Goal: Task Accomplishment & Management: Manage account settings

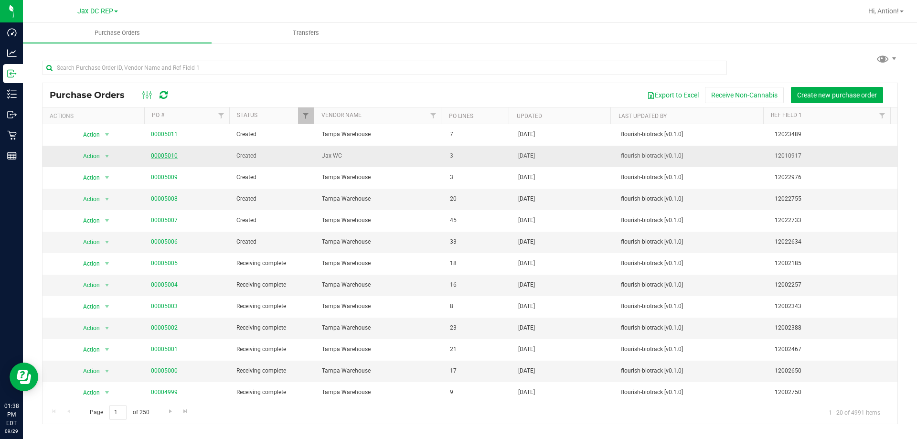
click at [160, 154] on link "00005010" at bounding box center [164, 155] width 27 height 7
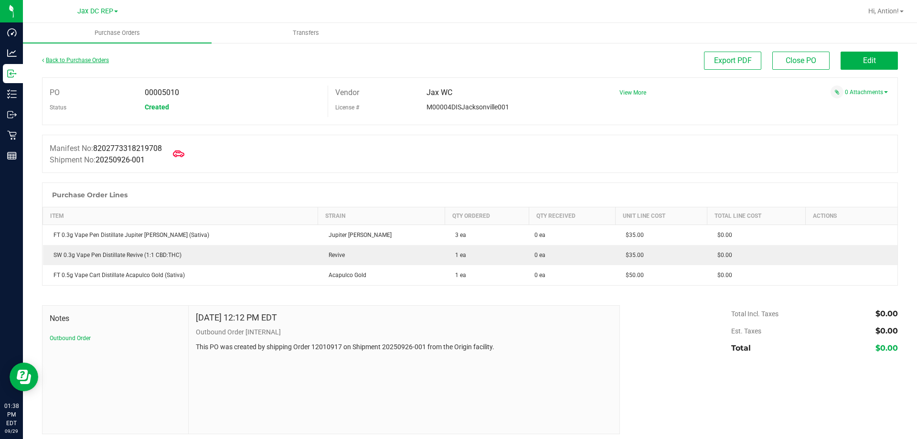
click at [70, 59] on link "Back to Purchase Orders" at bounding box center [75, 60] width 67 height 7
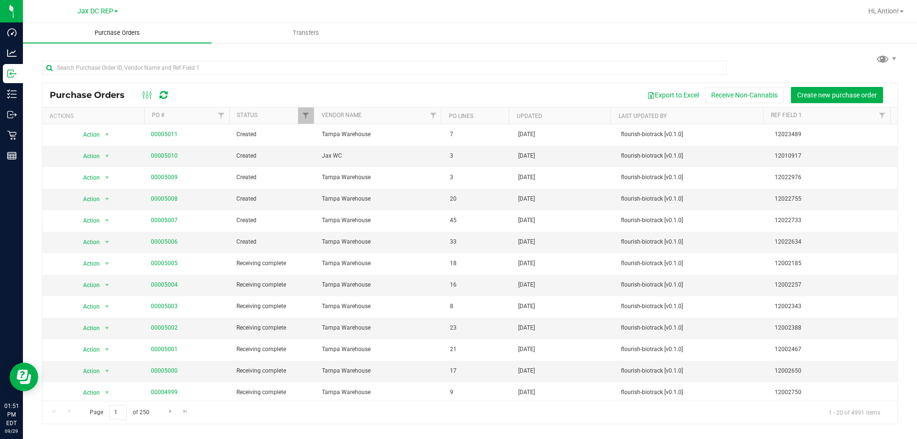
drag, startPoint x: 145, startPoint y: 50, endPoint x: 137, endPoint y: 33, distance: 18.4
drag, startPoint x: 137, startPoint y: 33, endPoint x: 654, endPoint y: 27, distance: 516.1
click at [651, 28] on ul "Purchase Orders Transfers" at bounding box center [481, 33] width 917 height 21
click at [895, 11] on span "Hi, Antion!" at bounding box center [883, 11] width 31 height 8
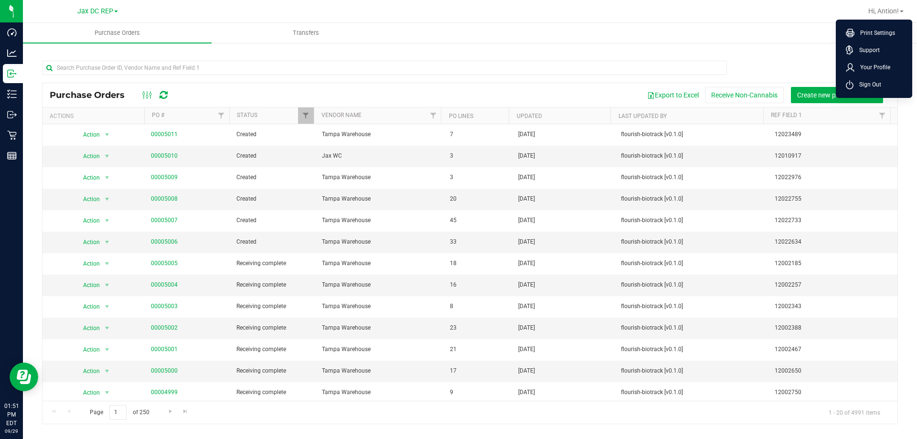
click at [574, 27] on ul "Purchase Orders Transfers" at bounding box center [481, 33] width 917 height 21
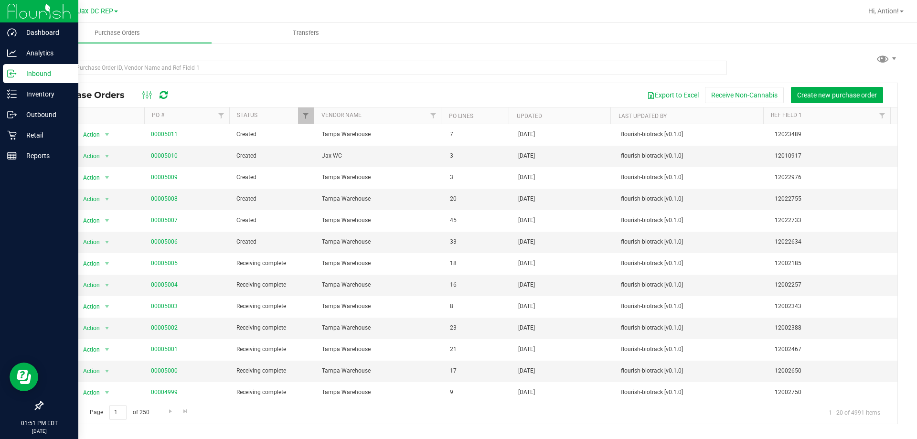
click at [27, 72] on p "Inbound" at bounding box center [45, 73] width 57 height 11
click at [32, 95] on p "Inventory" at bounding box center [45, 93] width 57 height 11
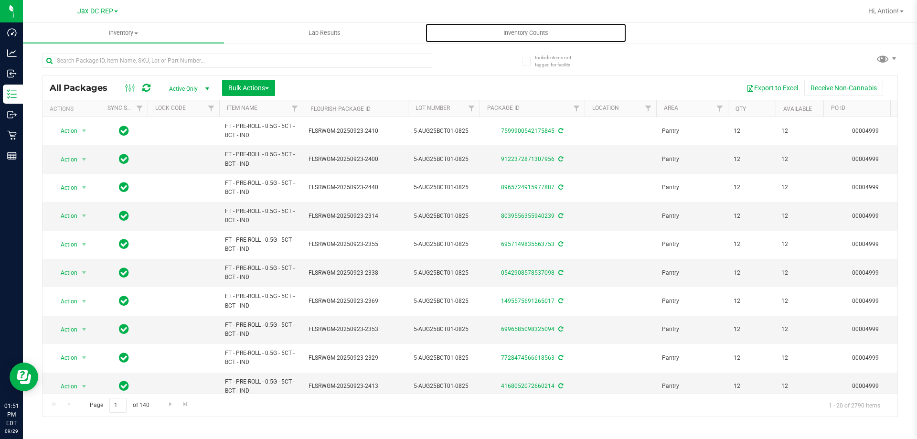
click at [539, 33] on span "Inventory Counts" at bounding box center [525, 33] width 71 height 9
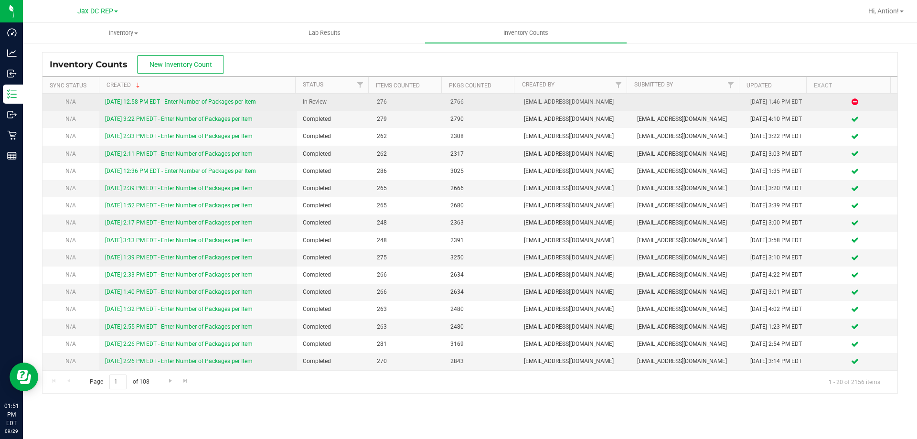
click at [215, 104] on link "[DATE] 12:58 PM EDT - Enter Number of Packages per Item" at bounding box center [180, 101] width 151 height 7
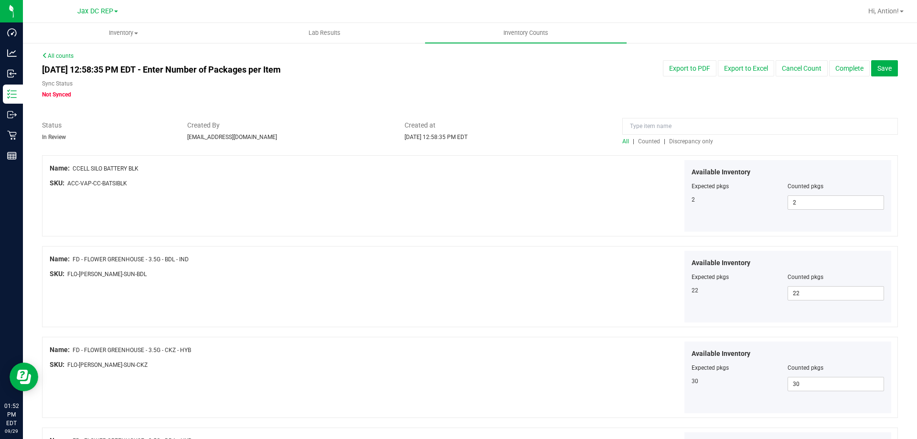
click at [687, 141] on span "Discrepancy only" at bounding box center [691, 141] width 44 height 7
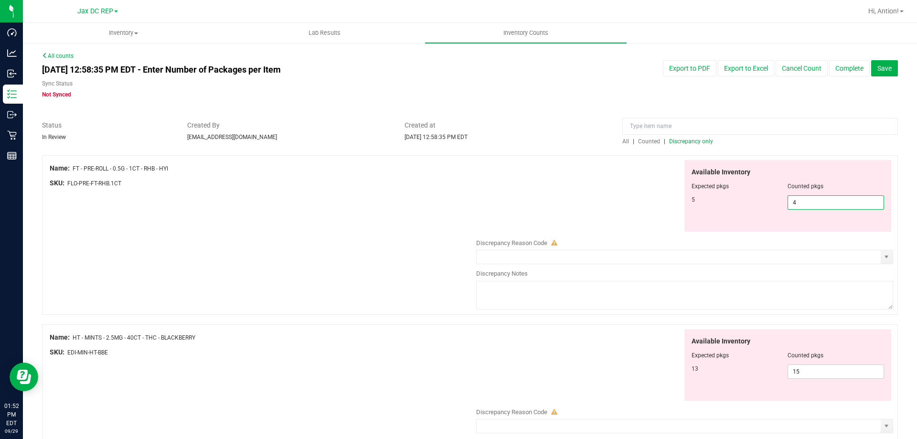
drag, startPoint x: 795, startPoint y: 198, endPoint x: 513, endPoint y: 209, distance: 282.8
click at [513, 209] on div "Available Inventory Expected pkgs Counted pkgs 5 4 4" at bounding box center [682, 196] width 422 height 72
type input "5"
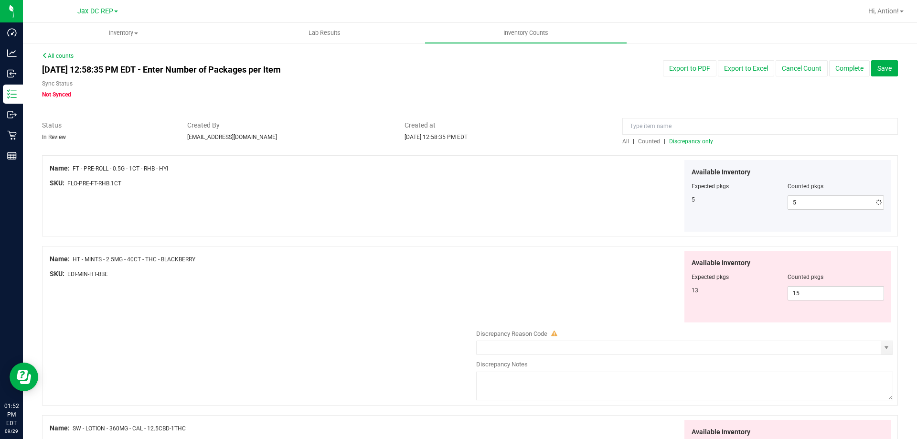
click at [499, 221] on div "Available Inventory Expected pkgs Counted pkgs 5 5 5" at bounding box center [682, 196] width 422 height 72
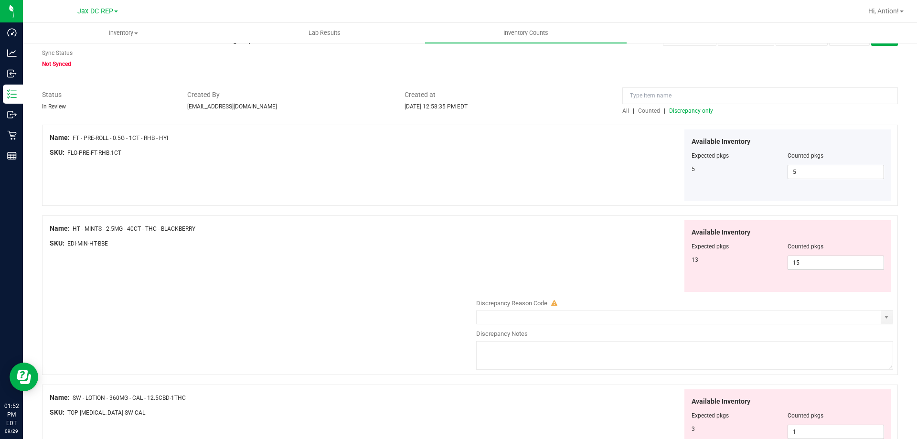
scroll to position [48, 0]
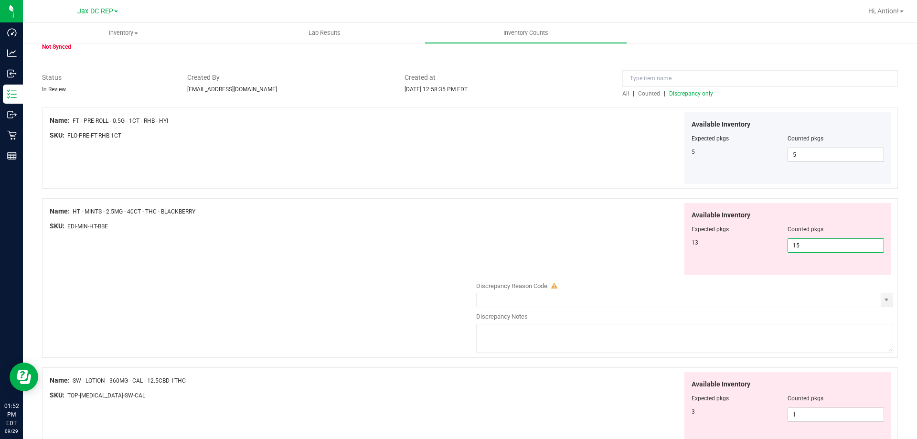
drag, startPoint x: 812, startPoint y: 245, endPoint x: 649, endPoint y: 245, distance: 162.8
click at [650, 245] on div "Available Inventory Expected pkgs Counted pkgs 13 15 15" at bounding box center [682, 239] width 422 height 72
type input "13"
click at [227, 233] on div at bounding box center [261, 233] width 422 height 5
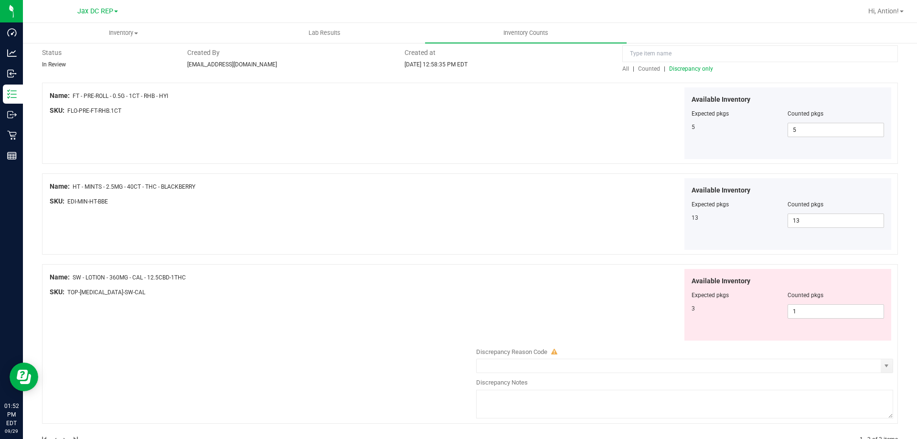
scroll to position [95, 0]
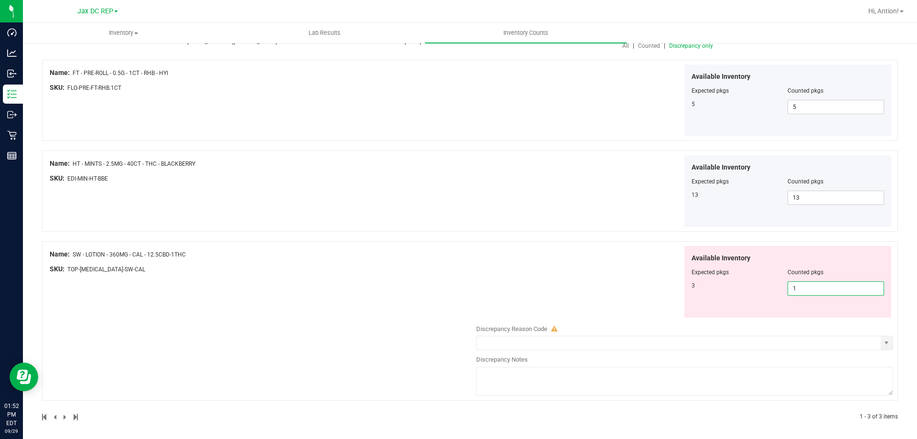
drag, startPoint x: 810, startPoint y: 286, endPoint x: 379, endPoint y: 252, distance: 432.4
click at [379, 252] on div "Name: SW - LOTION - 360MG - CAL - 12.5CBD-1THC SKU: TOP-[MEDICAL_DATA]-SW-CAL A…" at bounding box center [469, 320] width 855 height 159
type input "3"
click at [379, 252] on div "Name: FT - PRE-ROLL - 0.5G - 1CT - RHB - HYI SKU: FLO-PRE-FT-RHB.1CT Available …" at bounding box center [469, 240] width 855 height 361
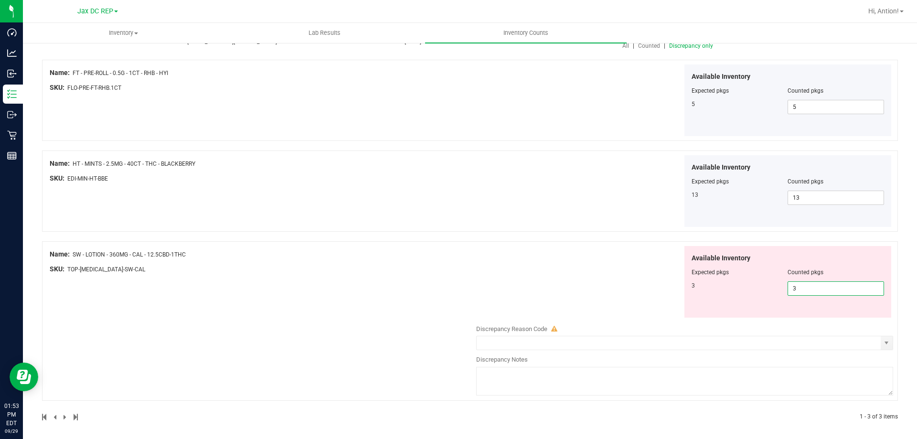
scroll to position [21, 0]
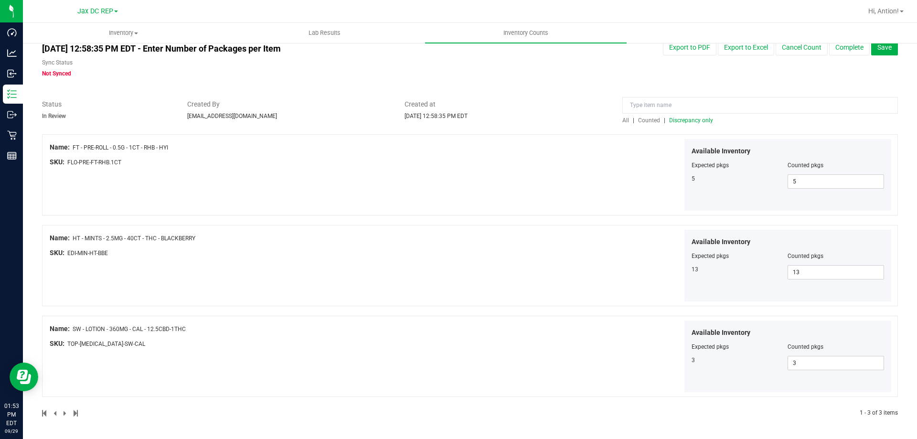
click at [687, 117] on span "Discrepancy only" at bounding box center [691, 120] width 44 height 7
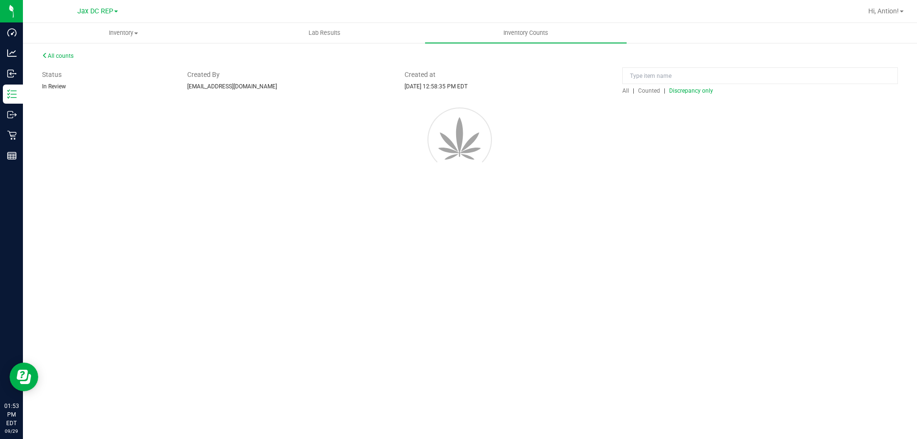
scroll to position [0, 0]
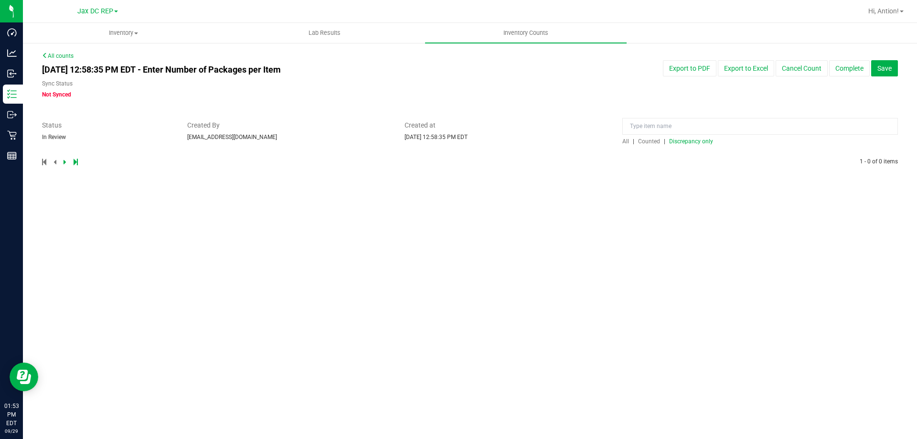
click at [622, 142] on span "All" at bounding box center [625, 141] width 7 height 7
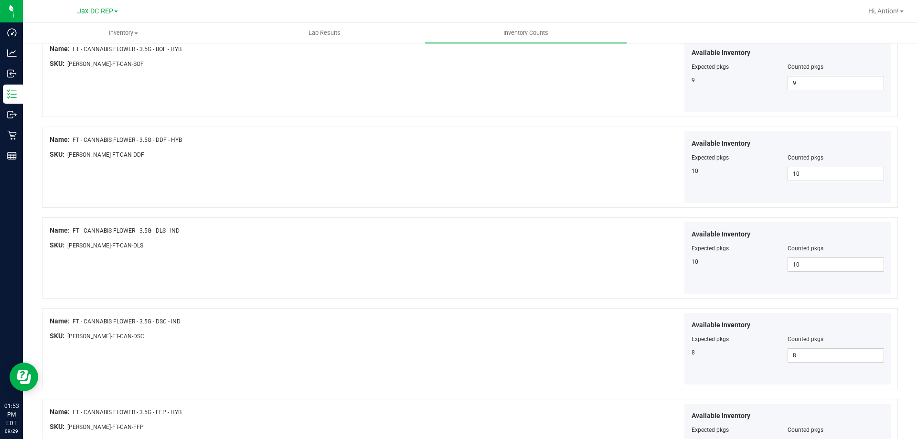
scroll to position [1563, 0]
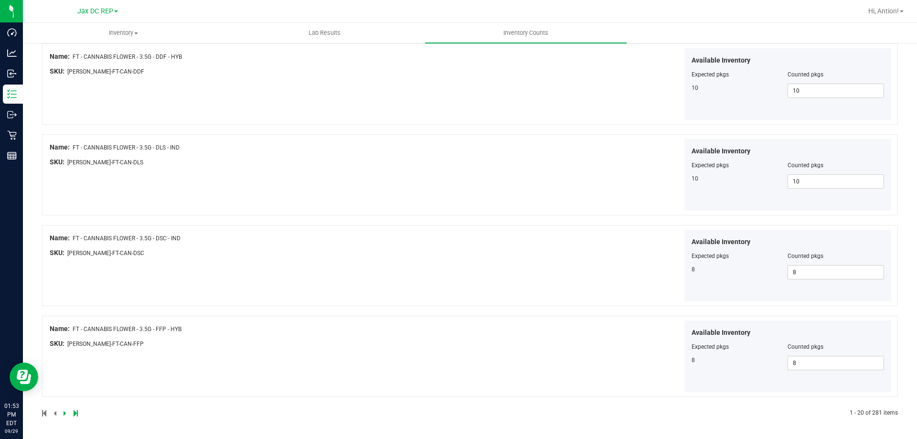
click at [64, 411] on icon at bounding box center [64, 413] width 3 height 6
click at [65, 412] on icon at bounding box center [64, 413] width 3 height 6
click at [66, 412] on link at bounding box center [65, 413] width 4 height 7
click at [64, 410] on icon at bounding box center [64, 413] width 3 height 6
click at [64, 414] on icon at bounding box center [64, 413] width 3 height 6
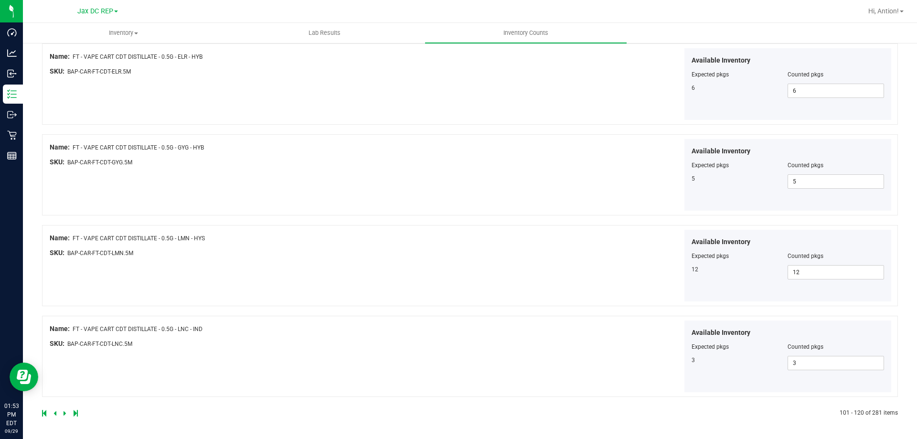
click at [64, 410] on icon at bounding box center [64, 413] width 3 height 6
click at [66, 411] on link at bounding box center [65, 413] width 4 height 7
click at [65, 414] on icon at bounding box center [64, 413] width 3 height 6
click at [66, 415] on link at bounding box center [65, 413] width 4 height 7
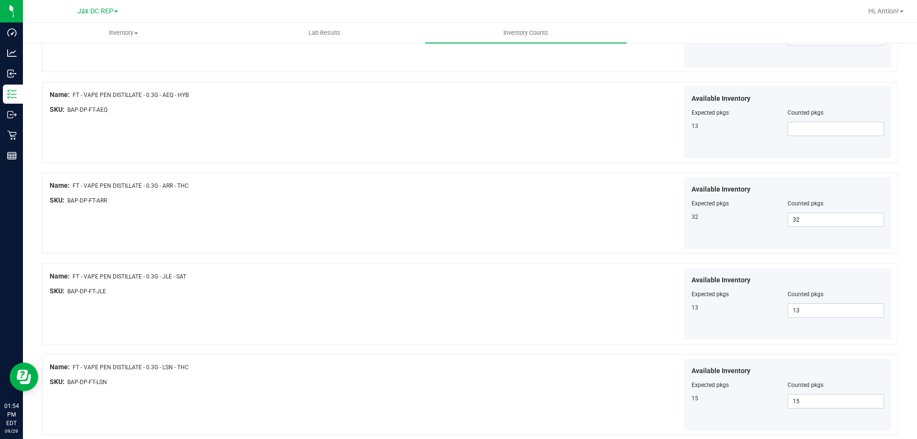
scroll to position [859, 0]
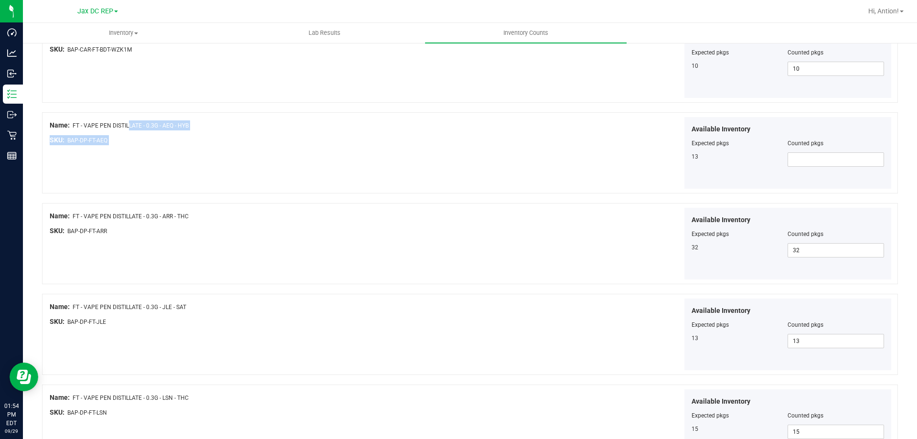
drag, startPoint x: 97, startPoint y: 128, endPoint x: 311, endPoint y: 152, distance: 214.8
click at [311, 152] on div "Name: FT - VAPE PEN DISTILLATE - 0.3G - AEQ - HYB SKU: BAP-DP-FT-AEQ" at bounding box center [261, 135] width 422 height 36
click at [800, 157] on span at bounding box center [835, 159] width 96 height 14
type input "13"
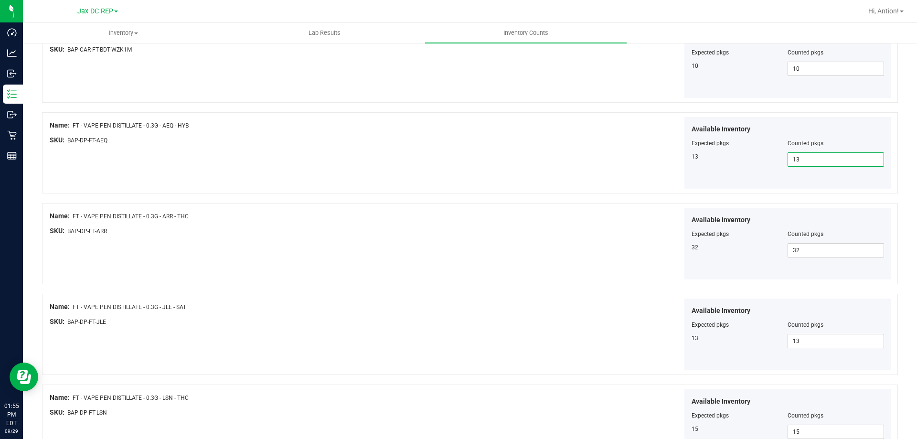
click at [311, 155] on div "Name: FT - VAPE PEN DISTILLATE - 0.3G - AEQ - HYB SKU: BAP-DP-FT-AEQ Available …" at bounding box center [469, 152] width 855 height 81
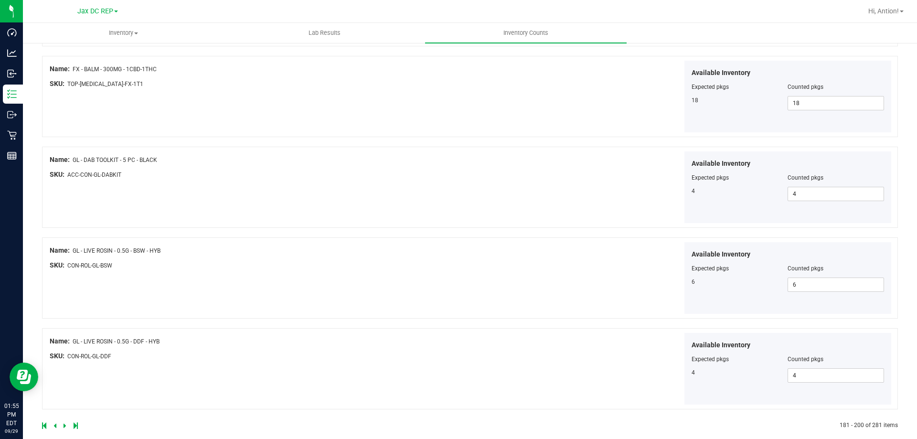
scroll to position [1563, 0]
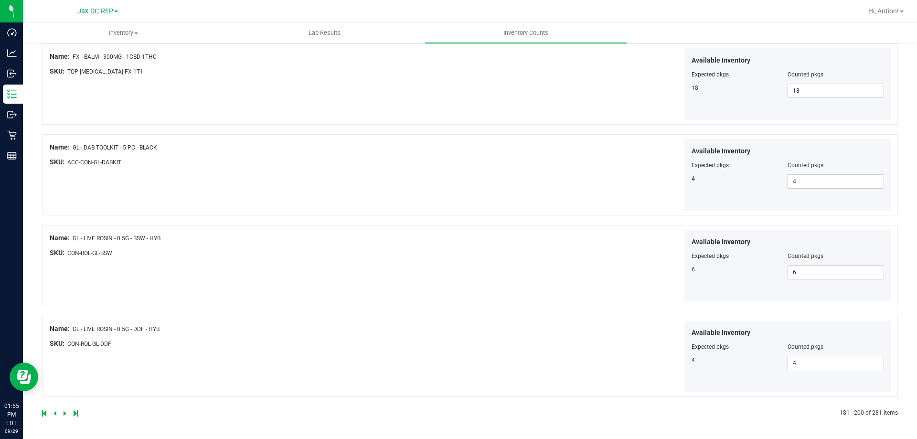
click at [63, 413] on icon at bounding box center [64, 413] width 3 height 6
click at [65, 411] on icon at bounding box center [64, 413] width 3 height 6
click at [63, 410] on icon at bounding box center [64, 413] width 3 height 6
click at [65, 411] on icon at bounding box center [64, 413] width 3 height 6
click at [64, 414] on icon at bounding box center [64, 413] width 3 height 6
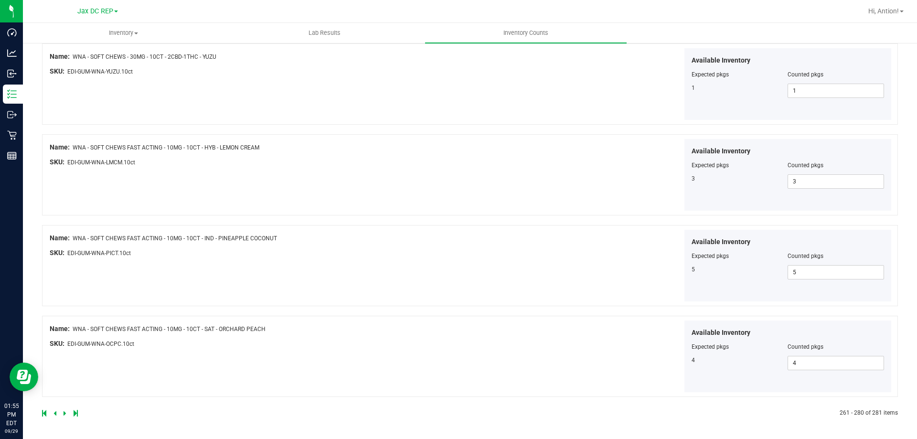
scroll to position [0, 0]
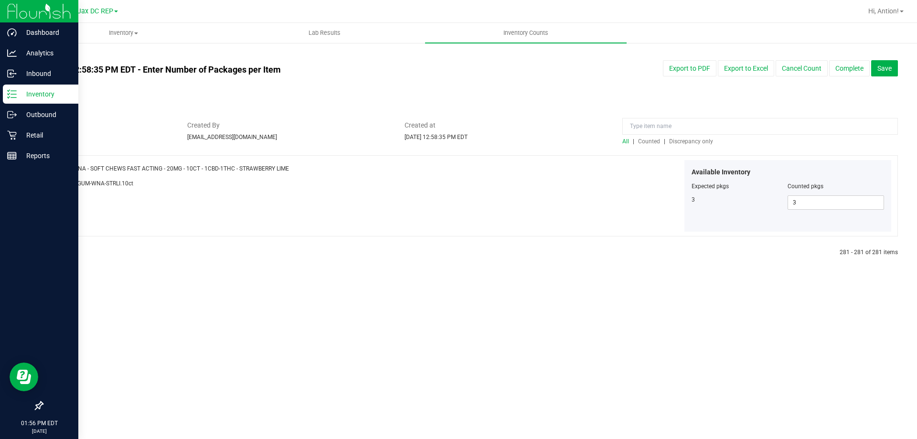
click at [51, 93] on p "Inventory" at bounding box center [45, 93] width 57 height 11
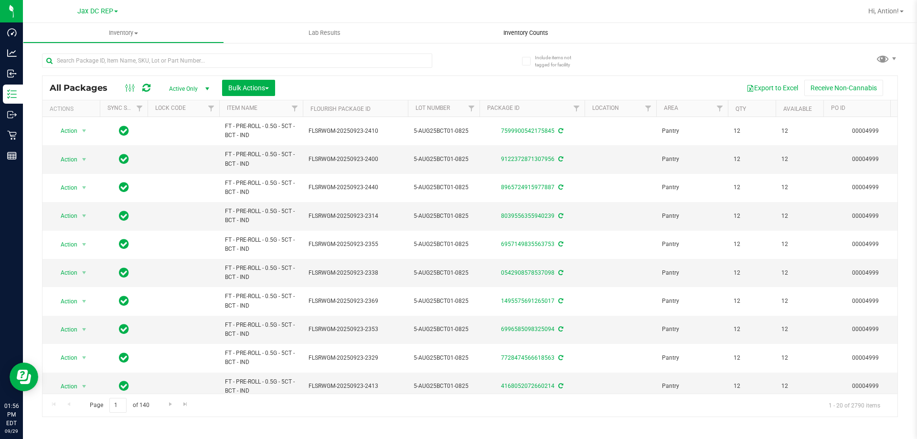
click at [514, 36] on span "Inventory Counts" at bounding box center [525, 33] width 71 height 9
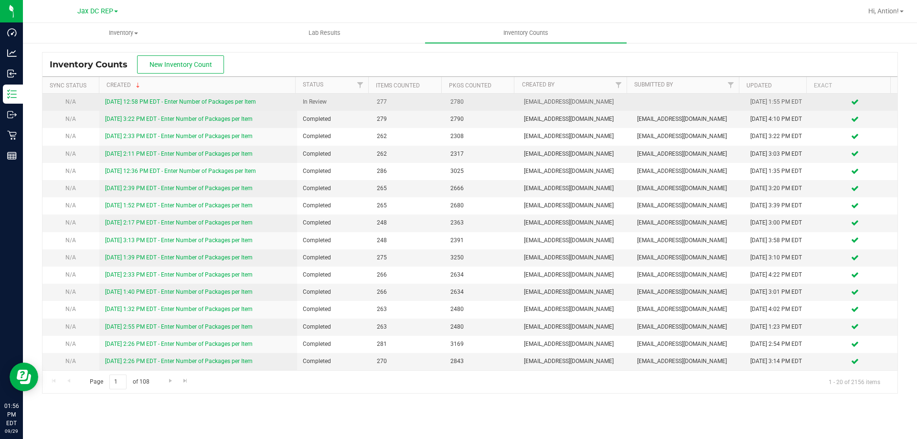
click at [252, 103] on link "[DATE] 12:58 PM EDT - Enter Number of Packages per Item" at bounding box center [180, 101] width 151 height 7
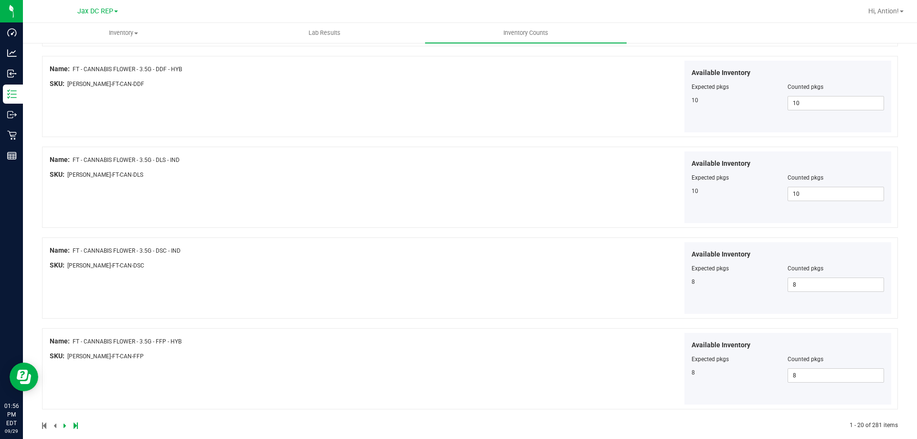
scroll to position [1563, 0]
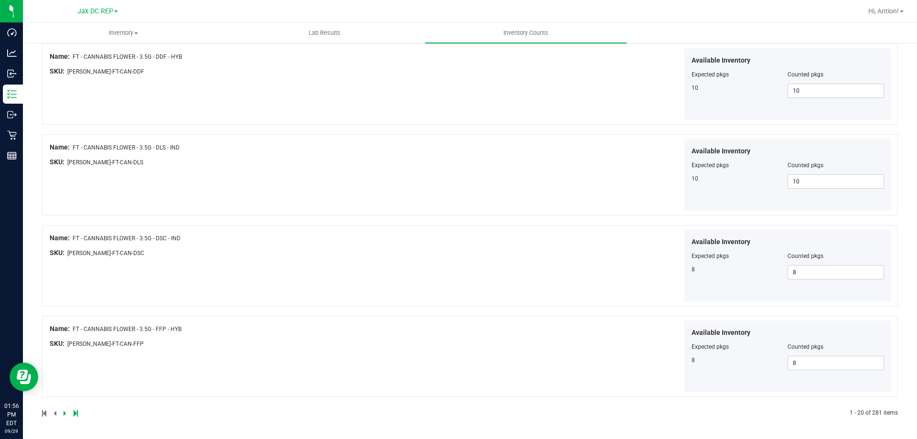
click at [64, 415] on icon at bounding box center [64, 413] width 3 height 6
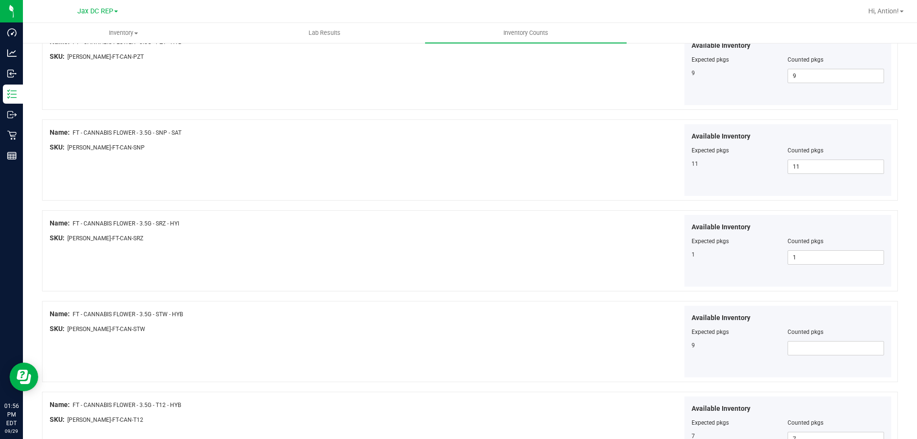
scroll to position [1002, 0]
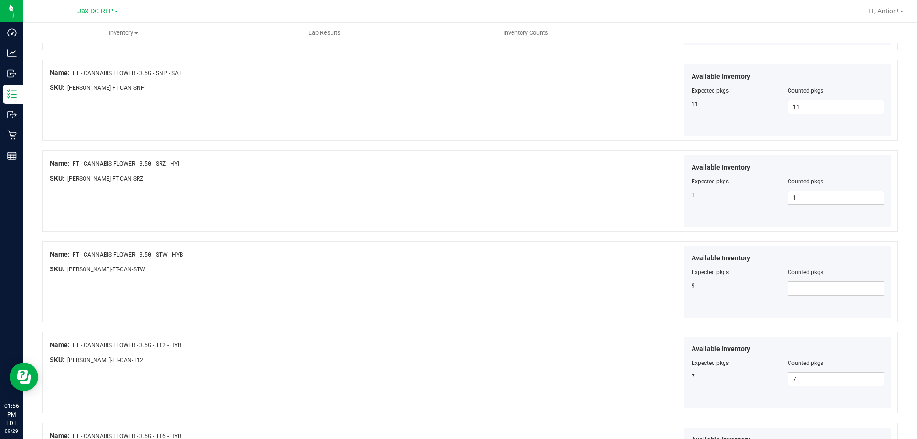
drag, startPoint x: 90, startPoint y: 257, endPoint x: 234, endPoint y: 257, distance: 144.2
click at [234, 257] on div "Name: FT - CANNABIS FLOWER - 3.5G - STW - HYB" at bounding box center [261, 254] width 422 height 10
click at [823, 285] on span at bounding box center [835, 288] width 96 height 14
type input "9"
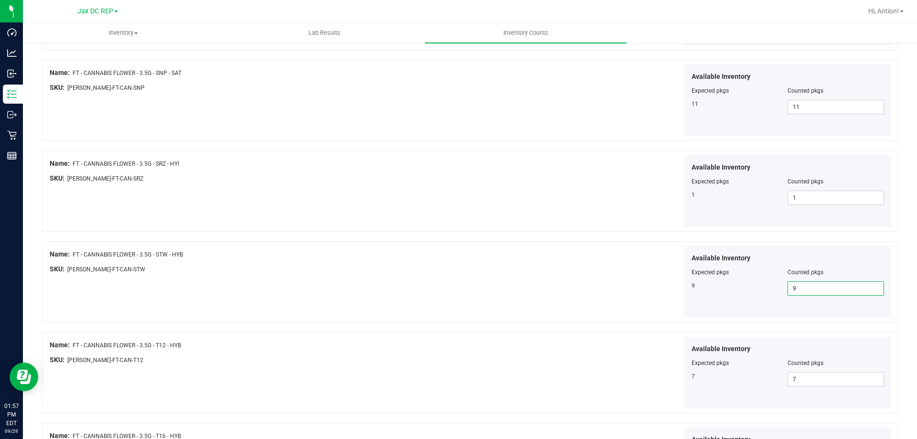
click at [496, 252] on div "Available Inventory Expected pkgs Counted pkgs 9 9 9" at bounding box center [682, 282] width 422 height 72
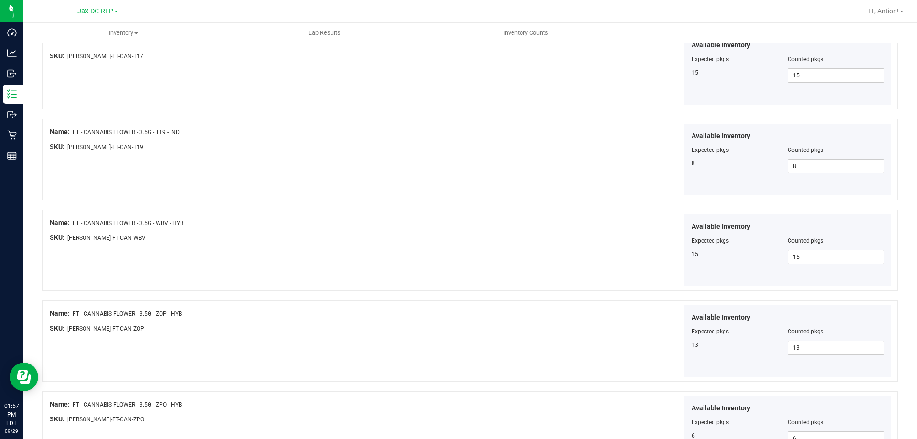
scroll to position [1563, 0]
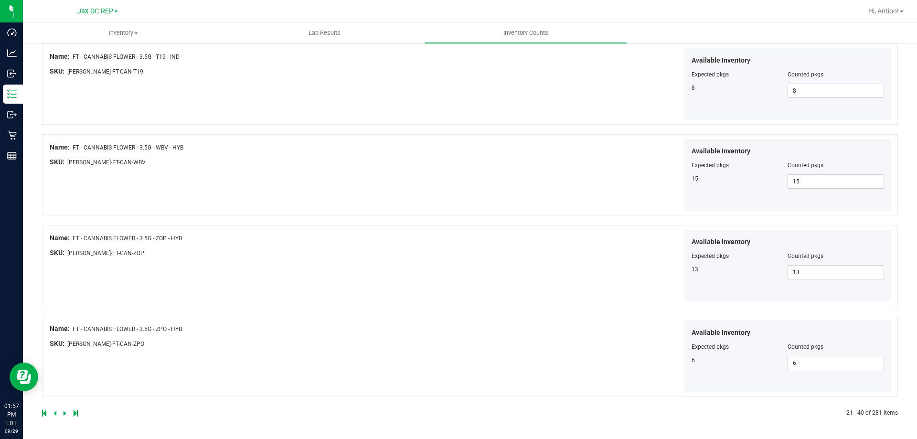
click at [64, 412] on icon at bounding box center [64, 413] width 3 height 6
click at [63, 412] on icon at bounding box center [64, 413] width 3 height 6
click at [63, 411] on icon at bounding box center [64, 413] width 3 height 6
click at [64, 411] on icon at bounding box center [64, 413] width 3 height 6
click at [65, 412] on icon at bounding box center [64, 413] width 3 height 6
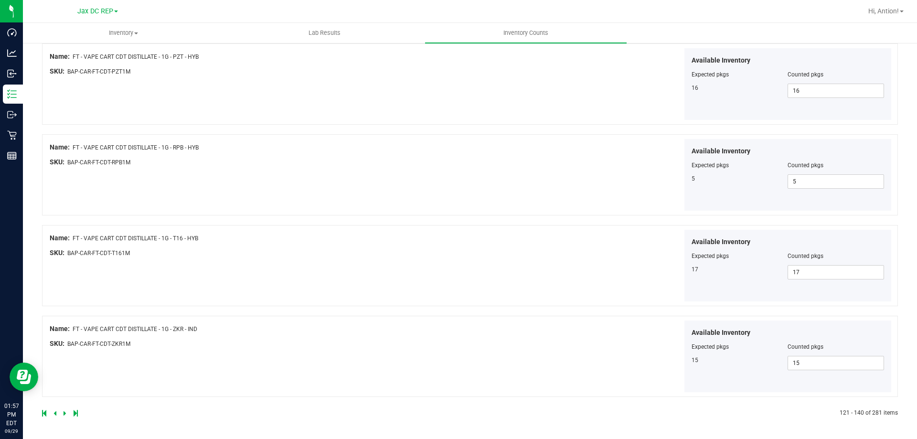
click at [64, 415] on icon at bounding box center [64, 413] width 3 height 6
click at [64, 414] on icon at bounding box center [64, 413] width 3 height 6
click at [65, 412] on icon at bounding box center [64, 413] width 3 height 6
click at [63, 411] on icon at bounding box center [64, 413] width 3 height 6
click at [64, 411] on icon at bounding box center [64, 413] width 3 height 6
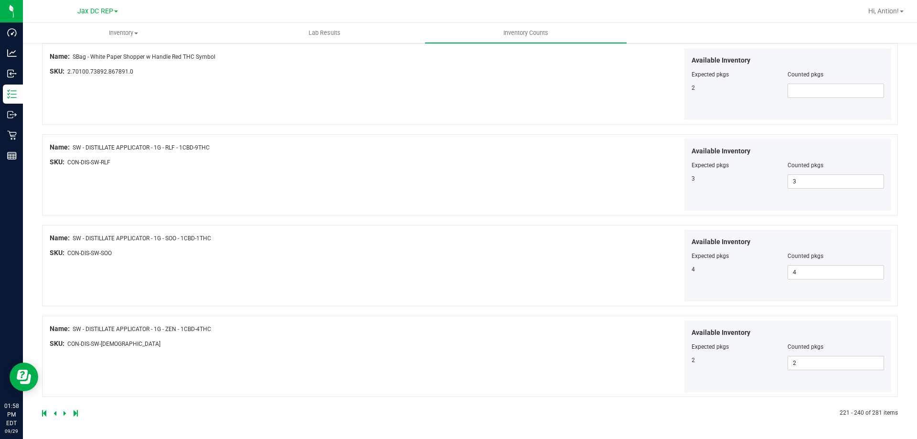
click at [63, 413] on icon at bounding box center [64, 413] width 3 height 6
click at [63, 412] on icon at bounding box center [64, 413] width 3 height 6
click at [64, 413] on icon at bounding box center [64, 413] width 3 height 6
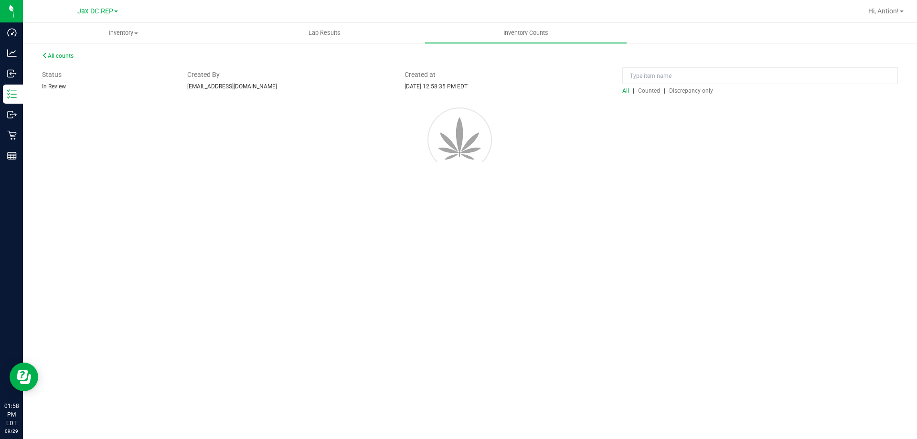
scroll to position [0, 0]
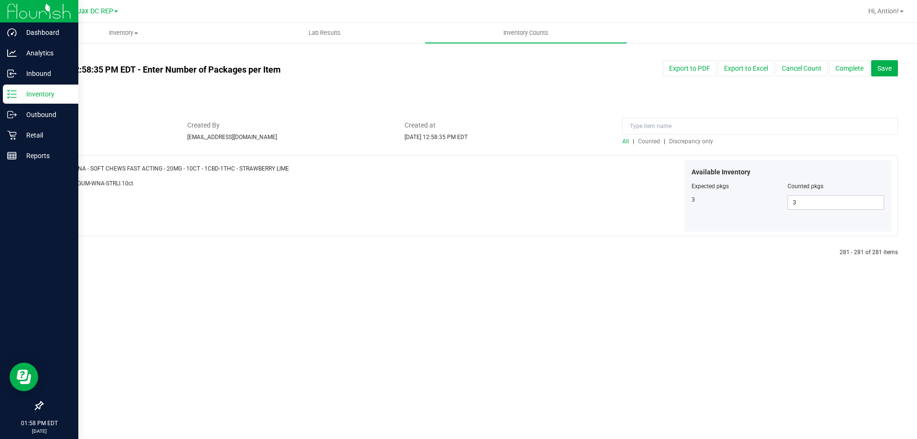
click at [24, 95] on p "Inventory" at bounding box center [45, 93] width 57 height 11
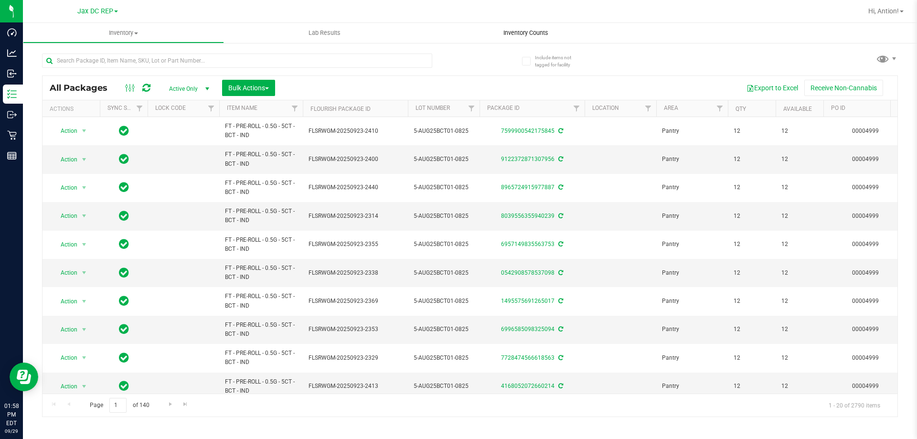
click at [521, 35] on span "Inventory Counts" at bounding box center [525, 33] width 71 height 9
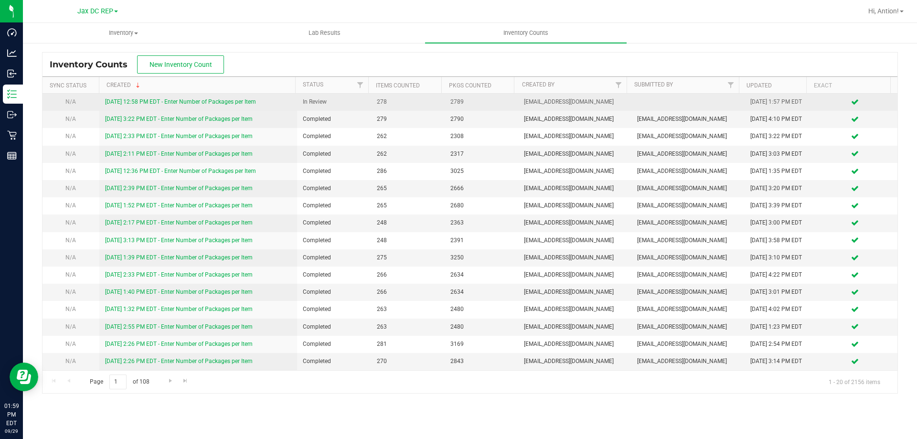
click at [249, 104] on link "[DATE] 12:58 PM EDT - Enter Number of Packages per Item" at bounding box center [180, 101] width 151 height 7
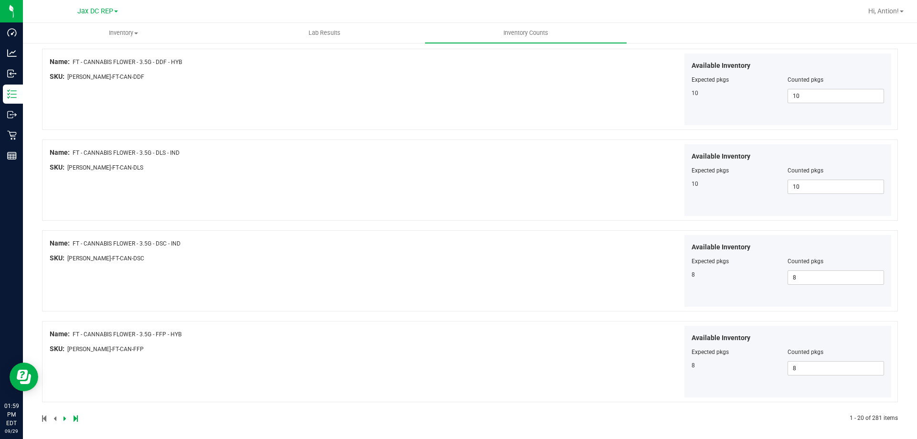
scroll to position [1563, 0]
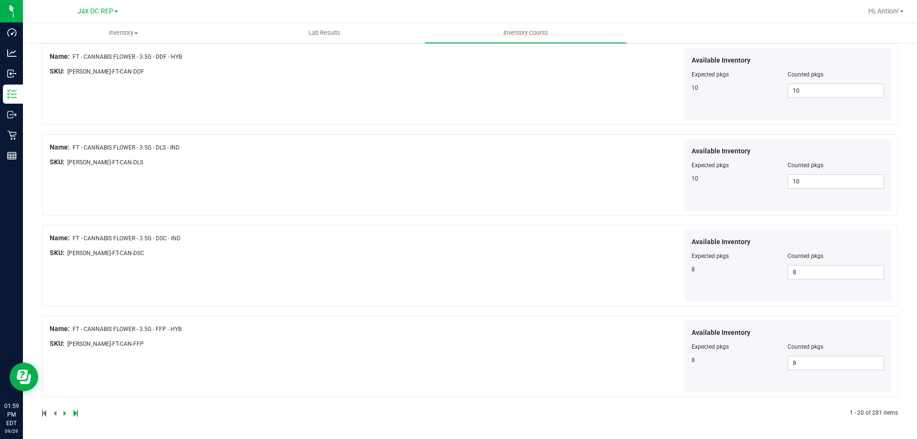
click at [62, 411] on div at bounding box center [256, 413] width 428 height 9
click at [64, 410] on icon at bounding box center [64, 413] width 3 height 6
click at [64, 412] on icon at bounding box center [64, 413] width 3 height 6
click at [63, 413] on icon at bounding box center [64, 413] width 3 height 6
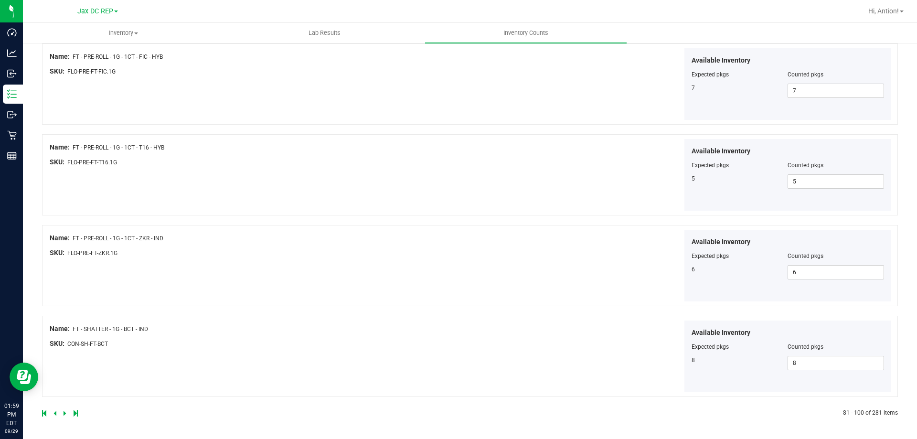
click at [63, 410] on icon at bounding box center [64, 413] width 3 height 6
click at [65, 411] on icon at bounding box center [64, 413] width 3 height 6
click at [65, 413] on icon at bounding box center [64, 413] width 3 height 6
click at [64, 413] on icon at bounding box center [64, 413] width 3 height 6
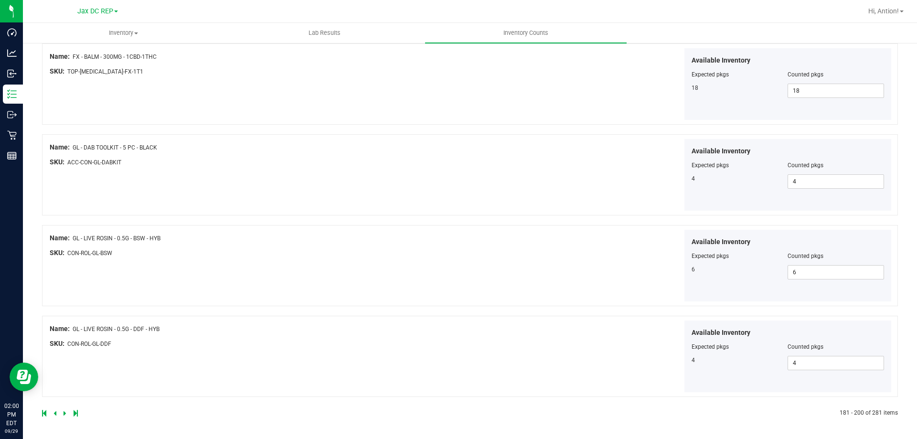
click at [63, 415] on icon at bounding box center [64, 413] width 3 height 6
click at [64, 412] on icon at bounding box center [64, 413] width 3 height 6
click at [66, 414] on link at bounding box center [65, 413] width 4 height 7
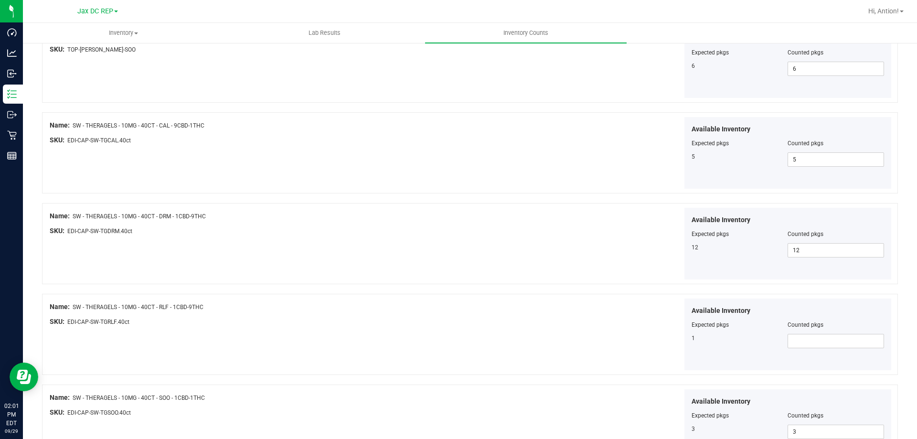
scroll to position [1146, 0]
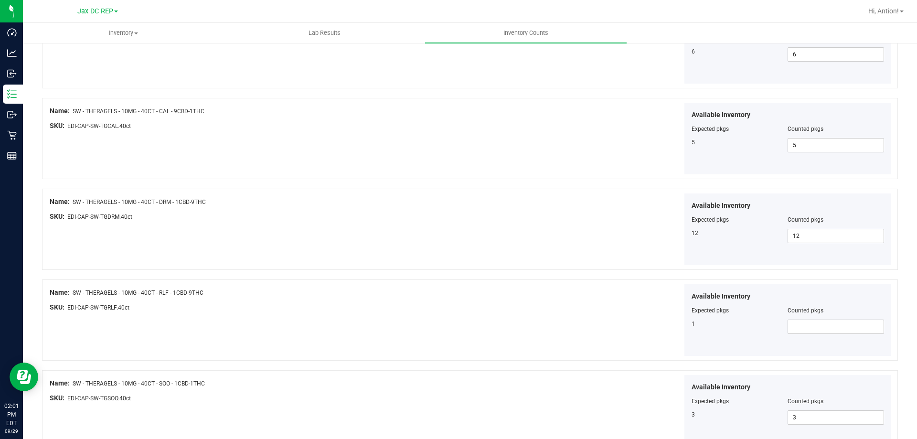
drag, startPoint x: 76, startPoint y: 294, endPoint x: 296, endPoint y: 296, distance: 220.1
click at [296, 296] on div "Name: SW - THERAGELS - 10MG - 40CT - RLF - 1CBD-9THC" at bounding box center [261, 292] width 422 height 10
click at [315, 296] on div "Name: SW - THERAGELS - 10MG - 40CT - RLF - 1CBD-9THC" at bounding box center [261, 292] width 422 height 10
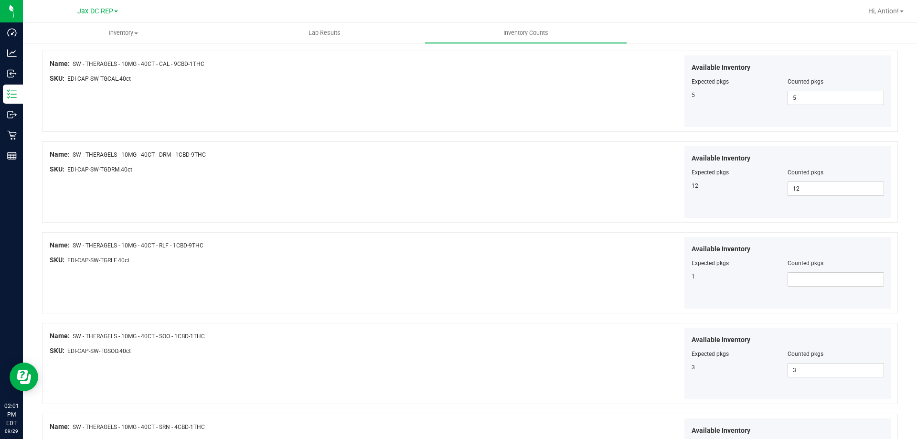
scroll to position [1193, 0]
click at [787, 277] on span at bounding box center [835, 279] width 96 height 14
type input "1"
click at [559, 281] on div "Available Inventory Expected pkgs Counted pkgs 1 1 1" at bounding box center [682, 272] width 422 height 72
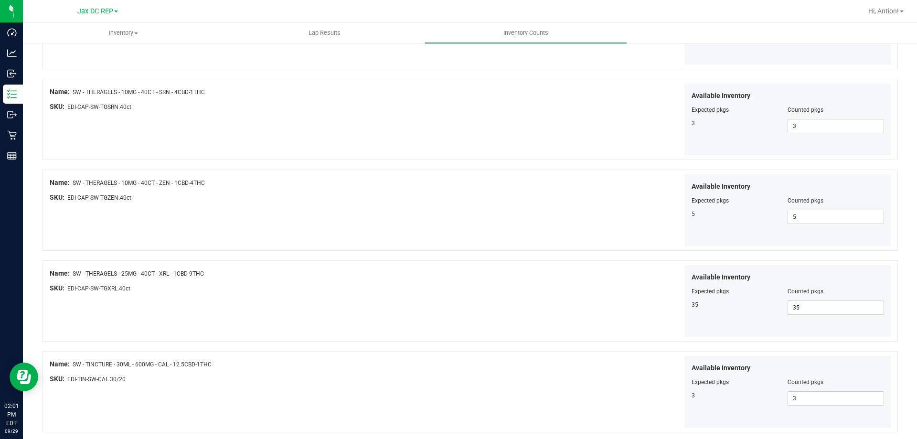
scroll to position [1563, 0]
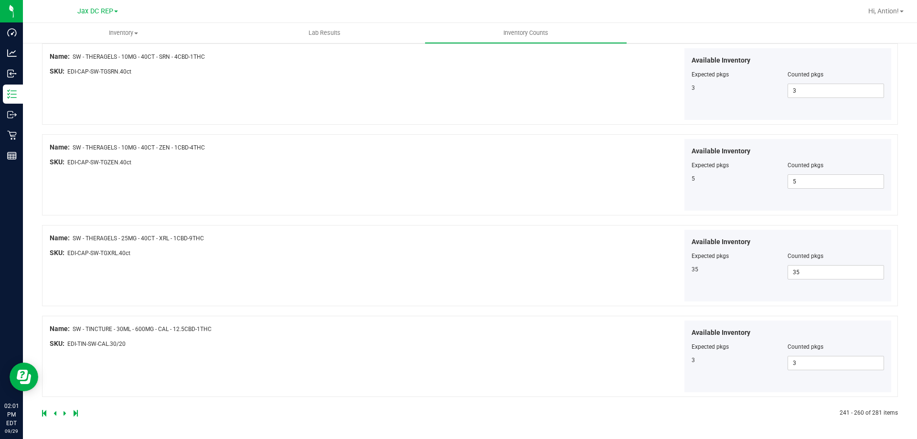
click at [63, 413] on icon at bounding box center [64, 413] width 3 height 6
click at [64, 415] on icon at bounding box center [64, 413] width 3 height 6
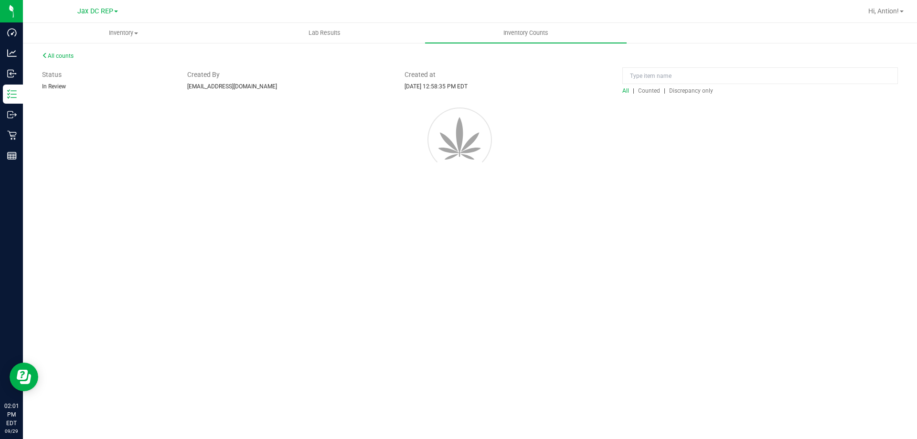
scroll to position [0, 0]
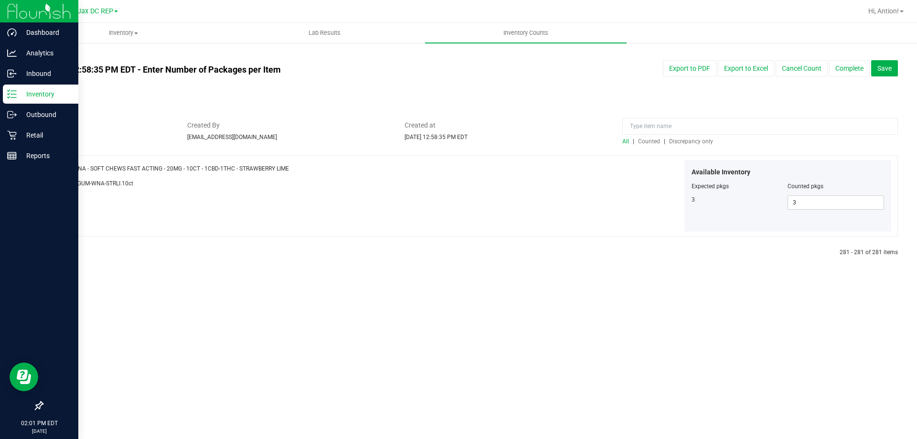
click at [16, 91] on line at bounding box center [13, 91] width 5 height 0
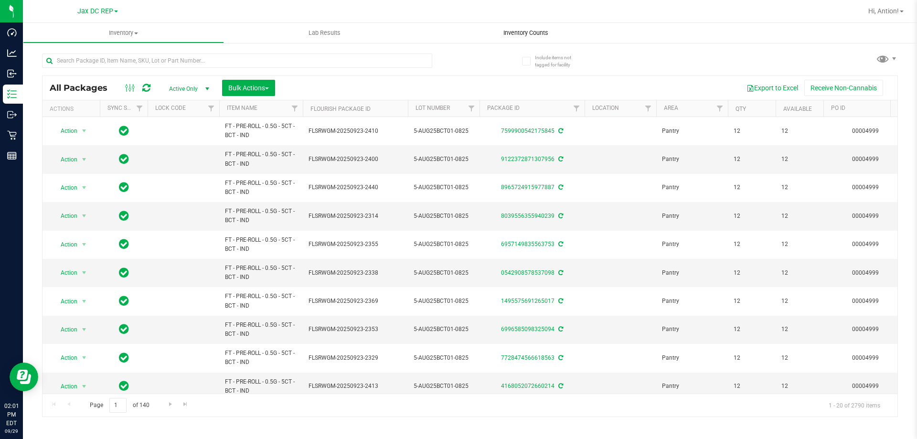
click at [530, 35] on span "Inventory Counts" at bounding box center [525, 33] width 71 height 9
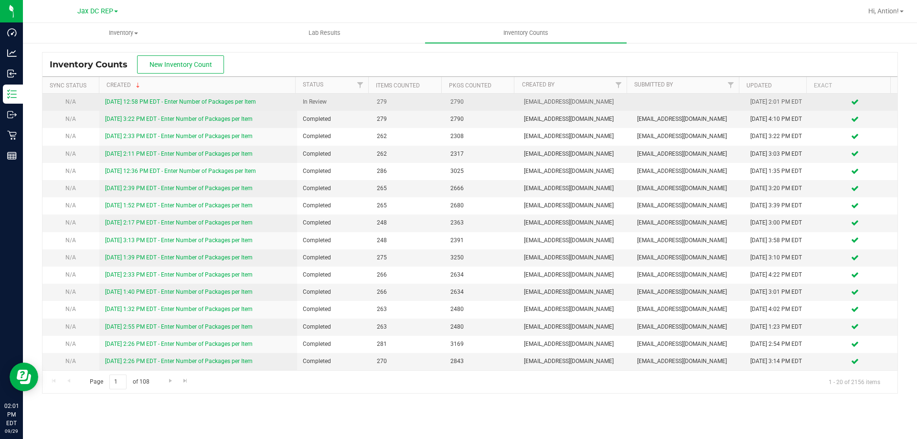
click at [234, 104] on link "[DATE] 12:58 PM EDT - Enter Number of Packages per Item" at bounding box center [180, 101] width 151 height 7
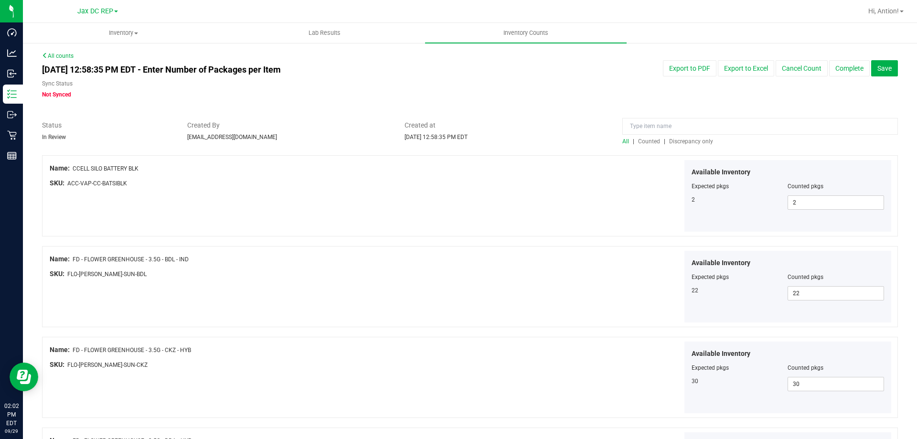
click at [685, 144] on span "Discrepancy only" at bounding box center [691, 141] width 44 height 7
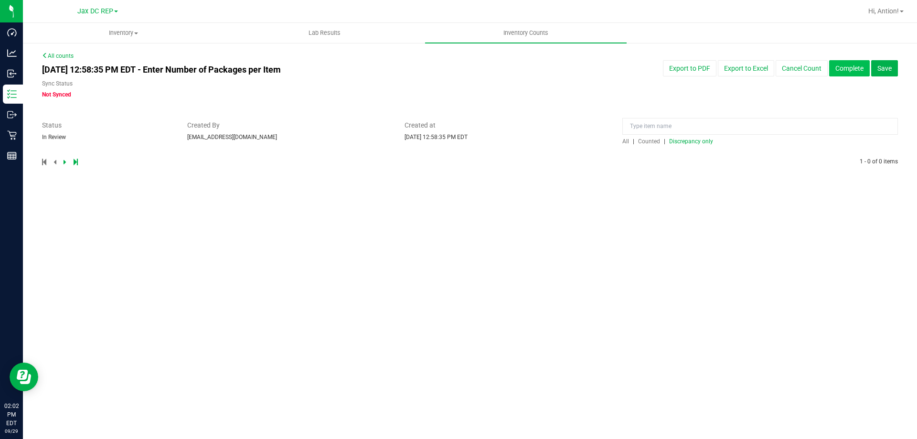
click at [850, 72] on button "Complete" at bounding box center [849, 68] width 41 height 16
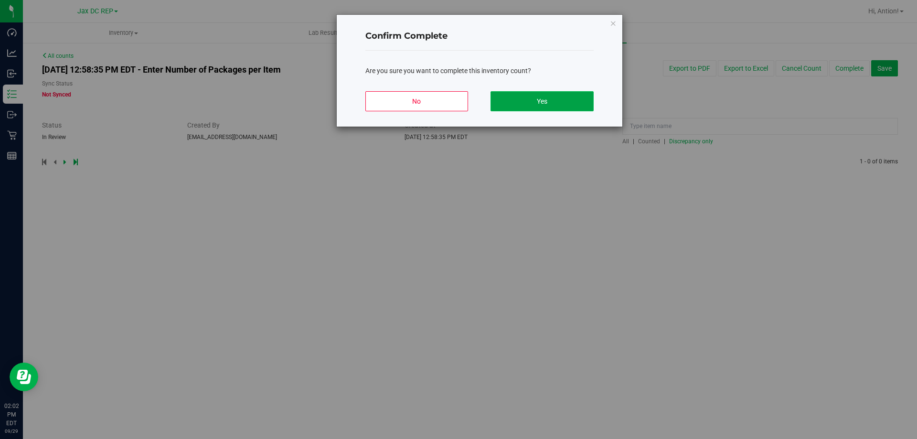
click at [536, 102] on button "Yes" at bounding box center [541, 101] width 103 height 20
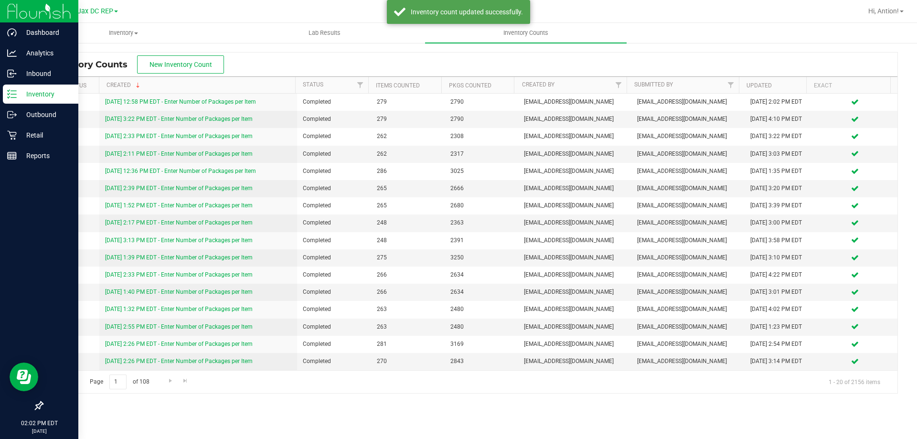
click at [16, 94] on line at bounding box center [13, 94] width 5 height 0
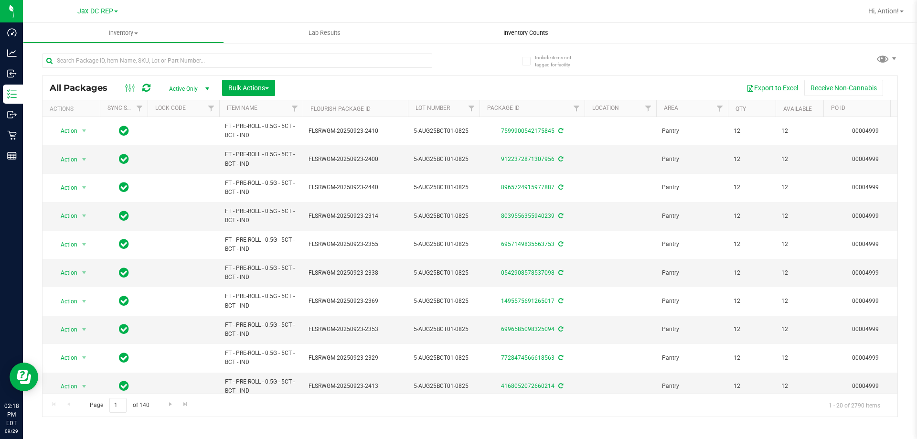
click at [541, 37] on uib-tab-heading "Inventory Counts" at bounding box center [525, 33] width 201 height 20
